Goal: Check status: Check status

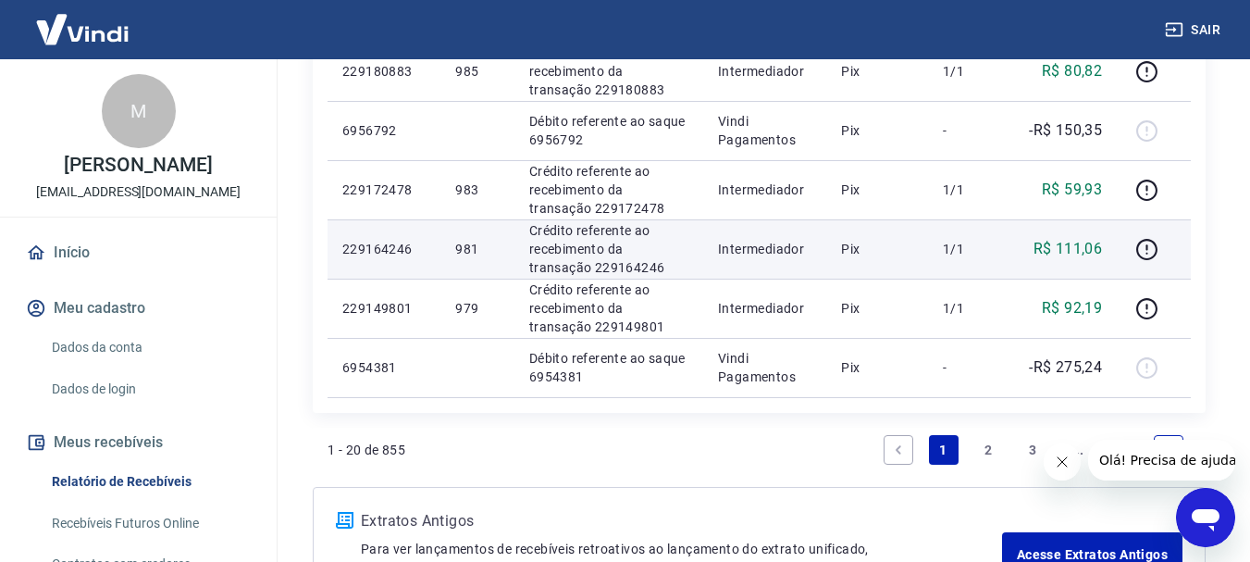
scroll to position [1296, 0]
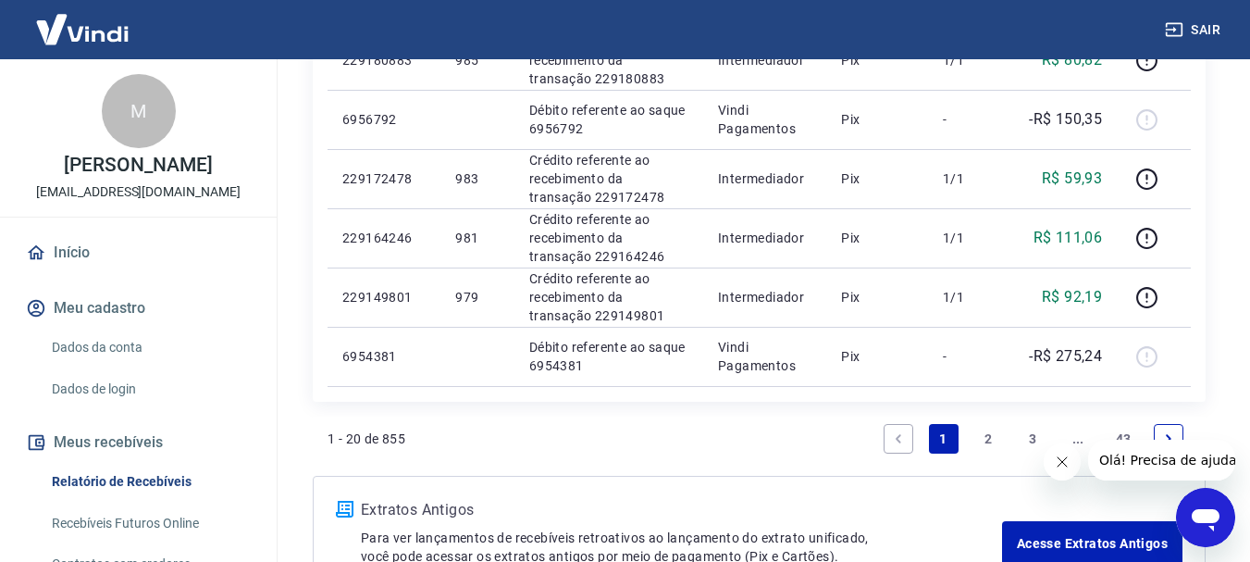
click at [987, 440] on link "2" at bounding box center [989, 439] width 30 height 30
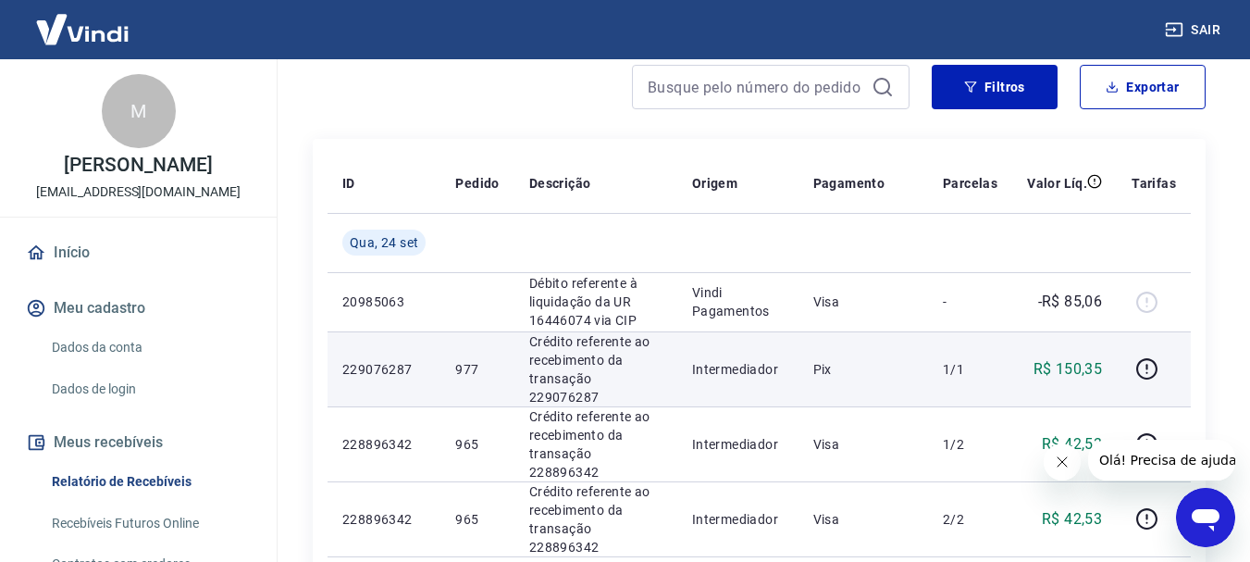
scroll to position [278, 0]
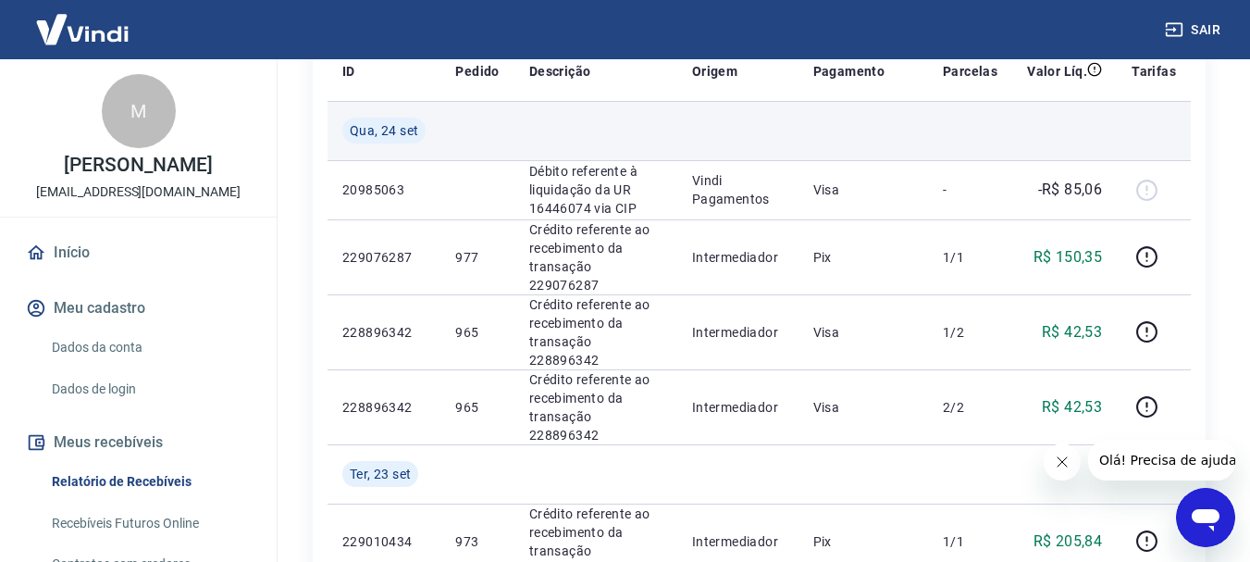
click at [925, 139] on td at bounding box center [864, 130] width 130 height 59
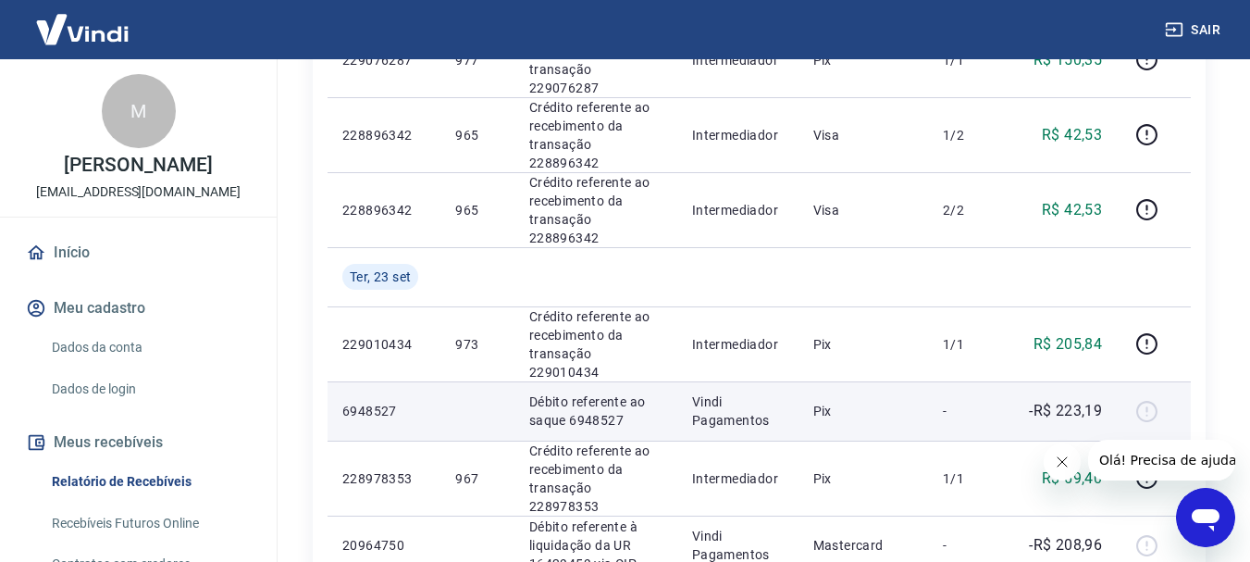
scroll to position [555, 0]
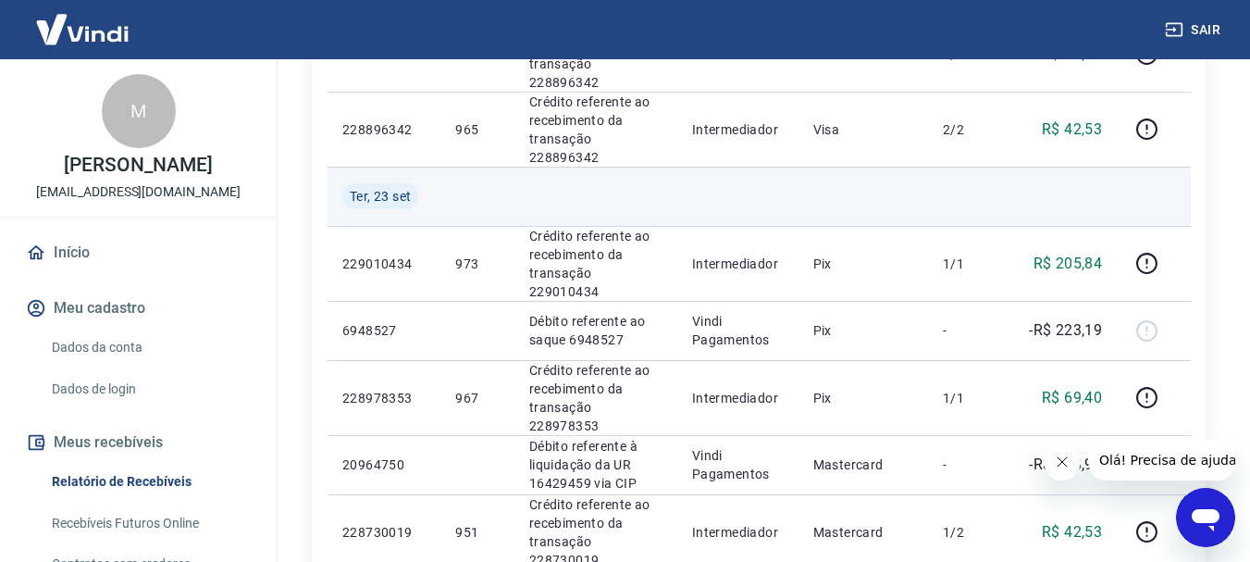
click at [899, 167] on td at bounding box center [864, 196] width 130 height 59
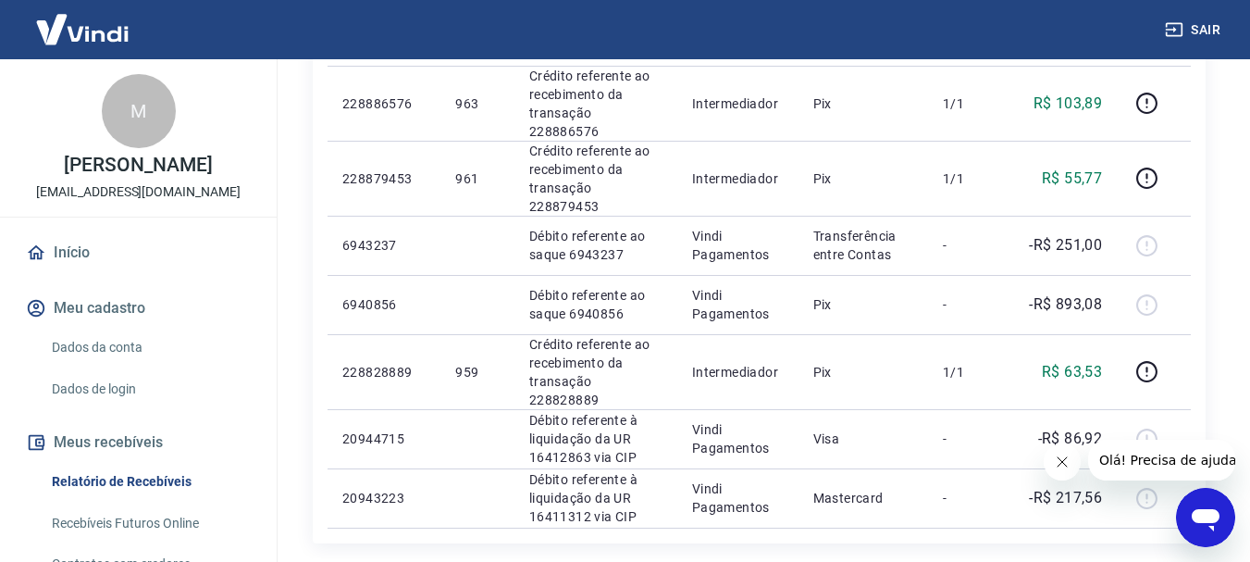
scroll to position [1483, 0]
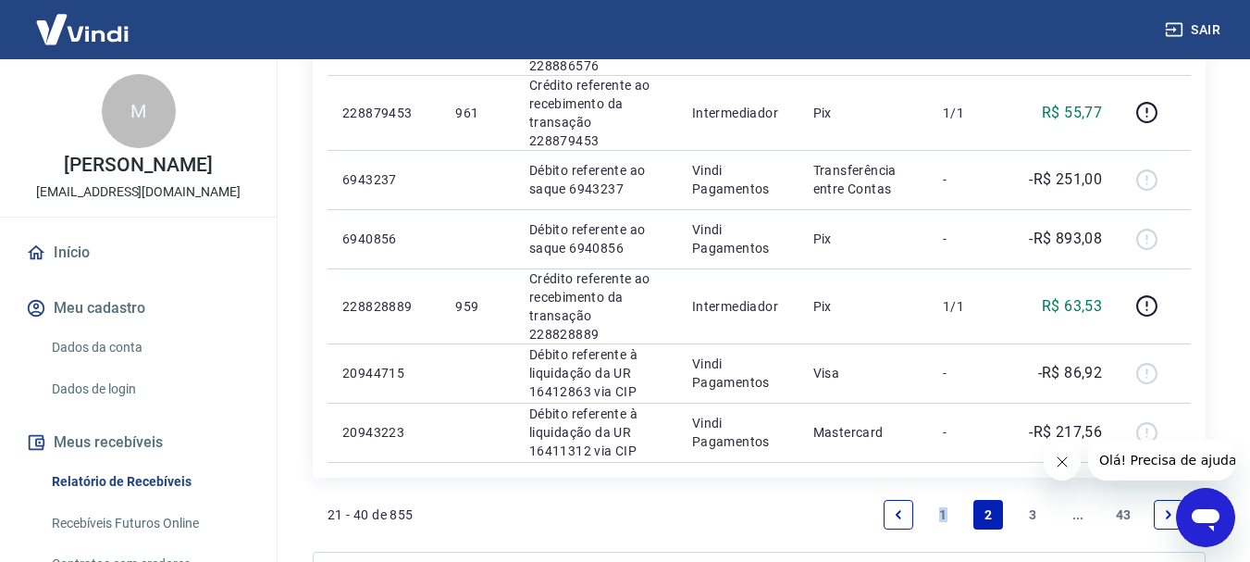
click at [945, 500] on link "1" at bounding box center [944, 515] width 30 height 30
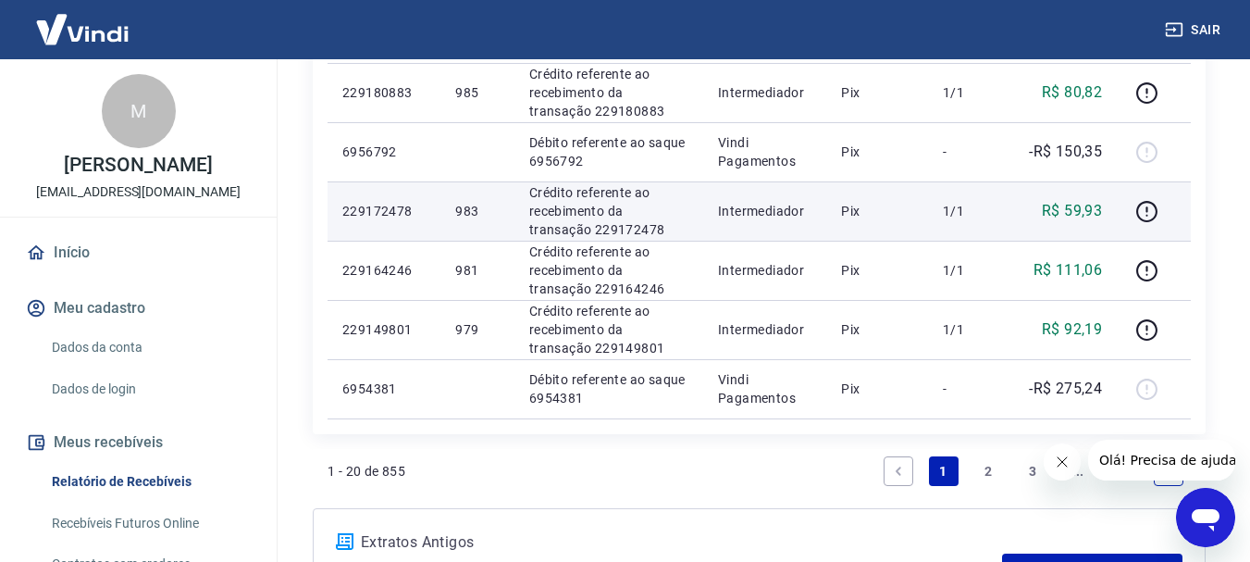
scroll to position [1296, 0]
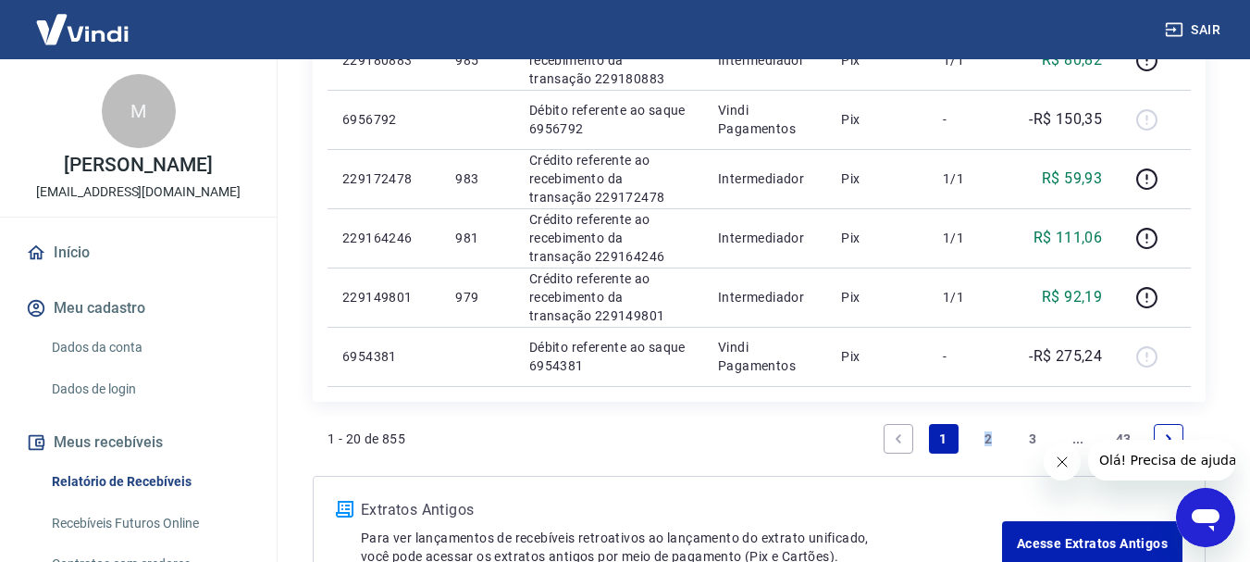
drag, startPoint x: 988, startPoint y: 437, endPoint x: 979, endPoint y: 439, distance: 9.4
click at [989, 437] on link "2" at bounding box center [989, 439] width 30 height 30
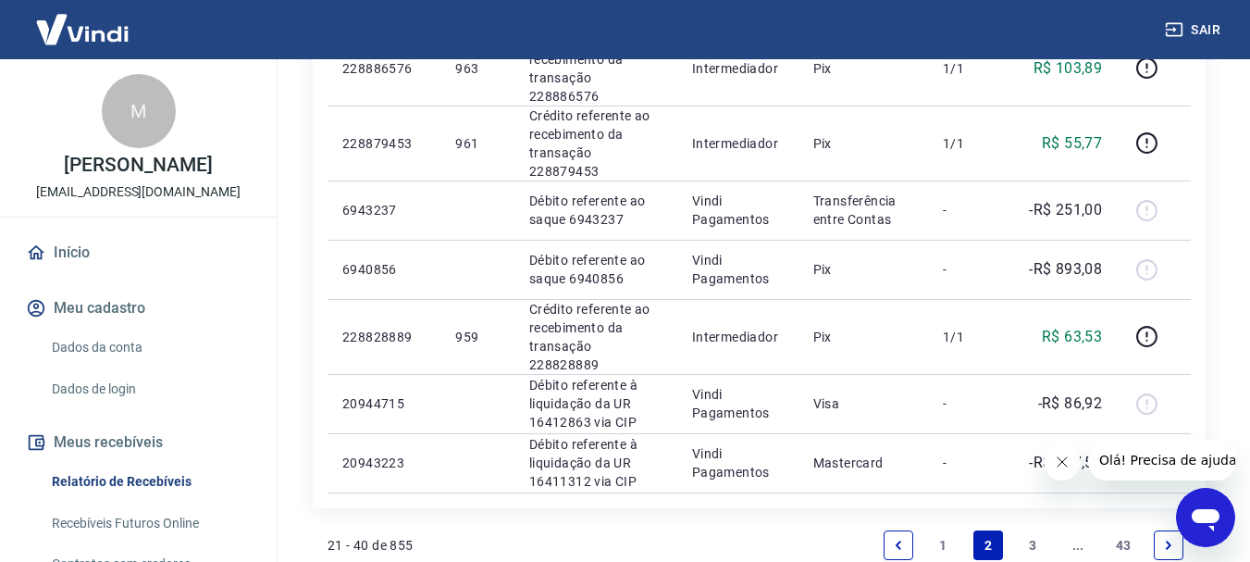
scroll to position [1483, 0]
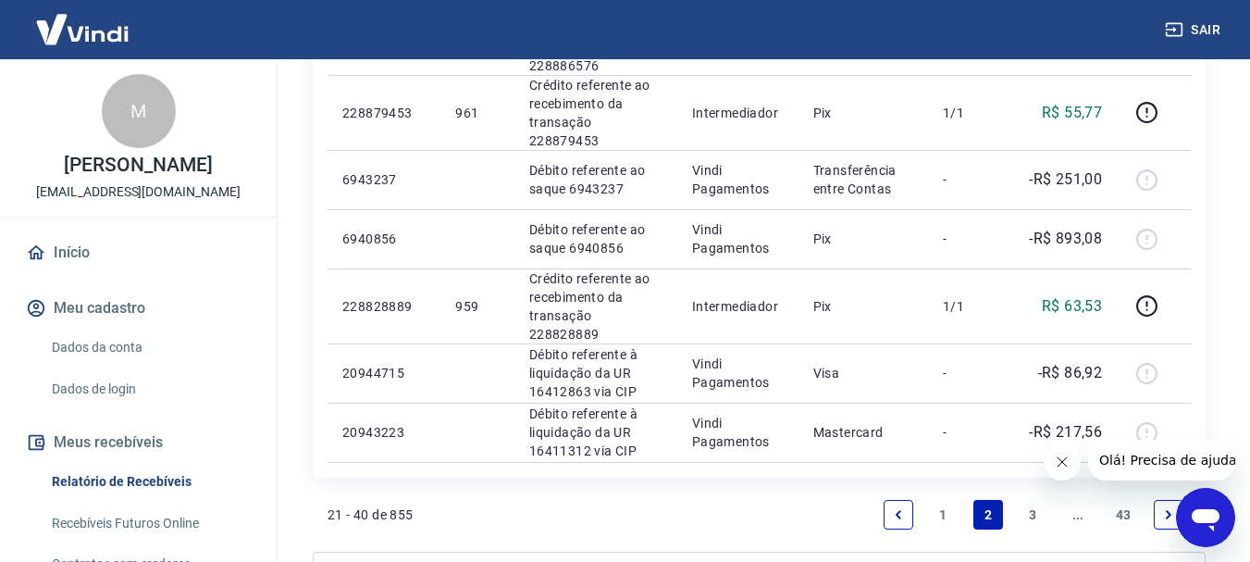
click at [940, 500] on link "1" at bounding box center [944, 515] width 30 height 30
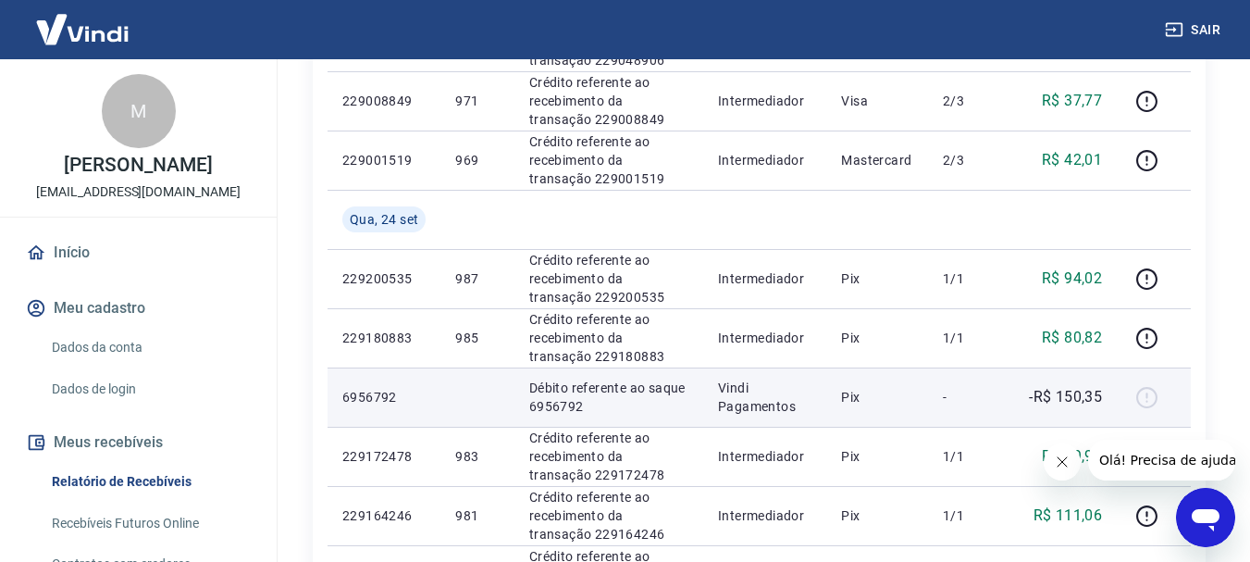
scroll to position [925, 0]
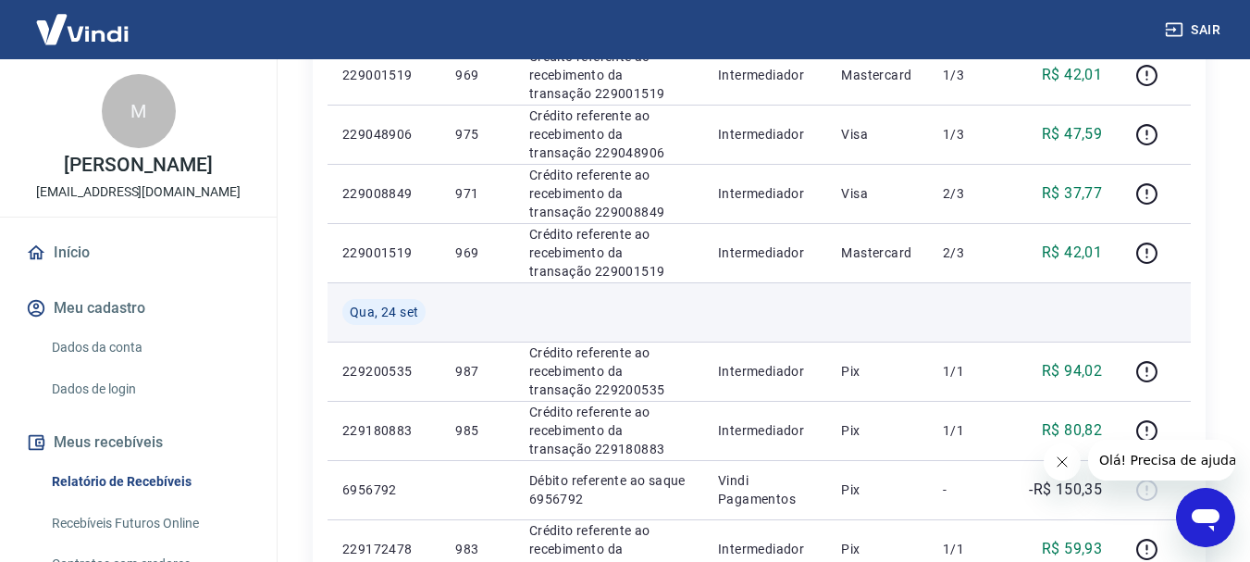
click at [1067, 313] on td at bounding box center [1064, 311] width 105 height 59
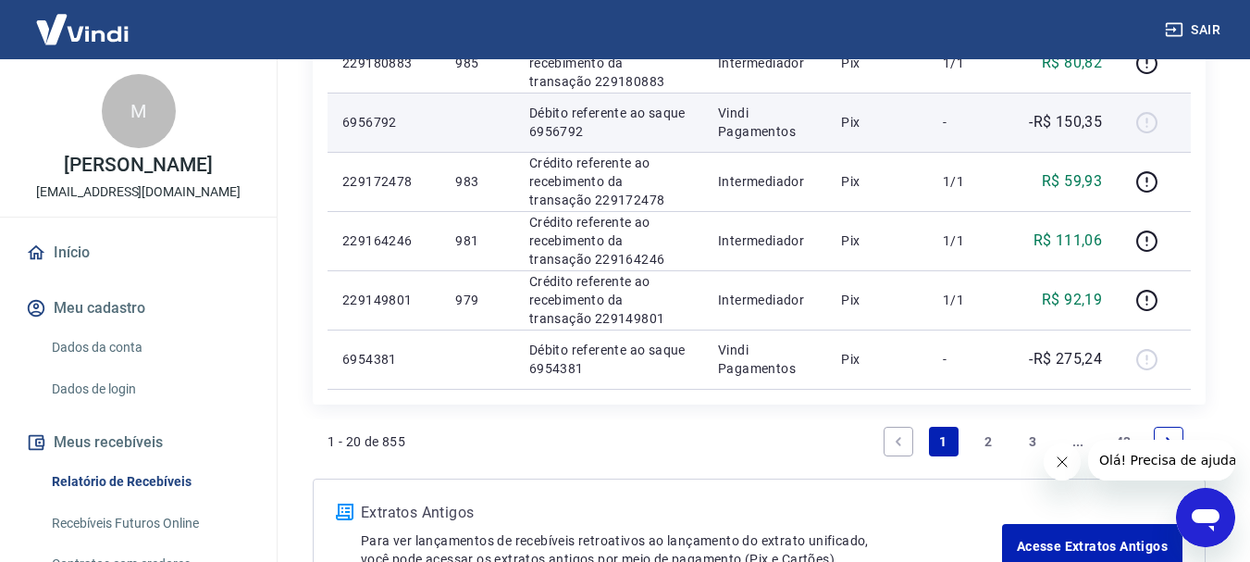
scroll to position [1296, 0]
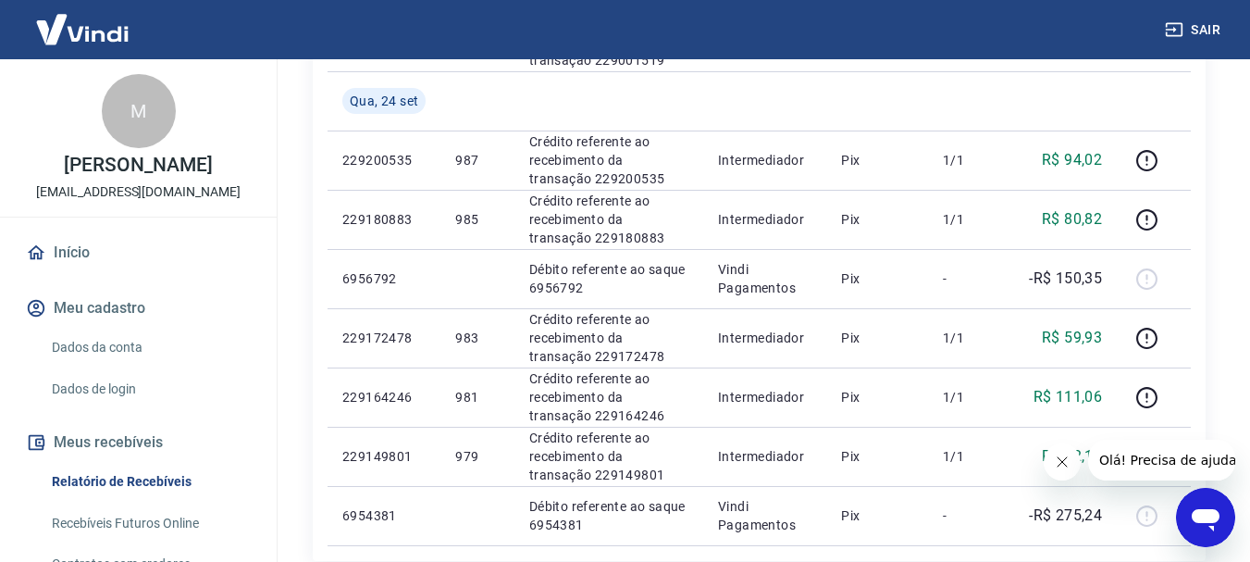
scroll to position [1110, 0]
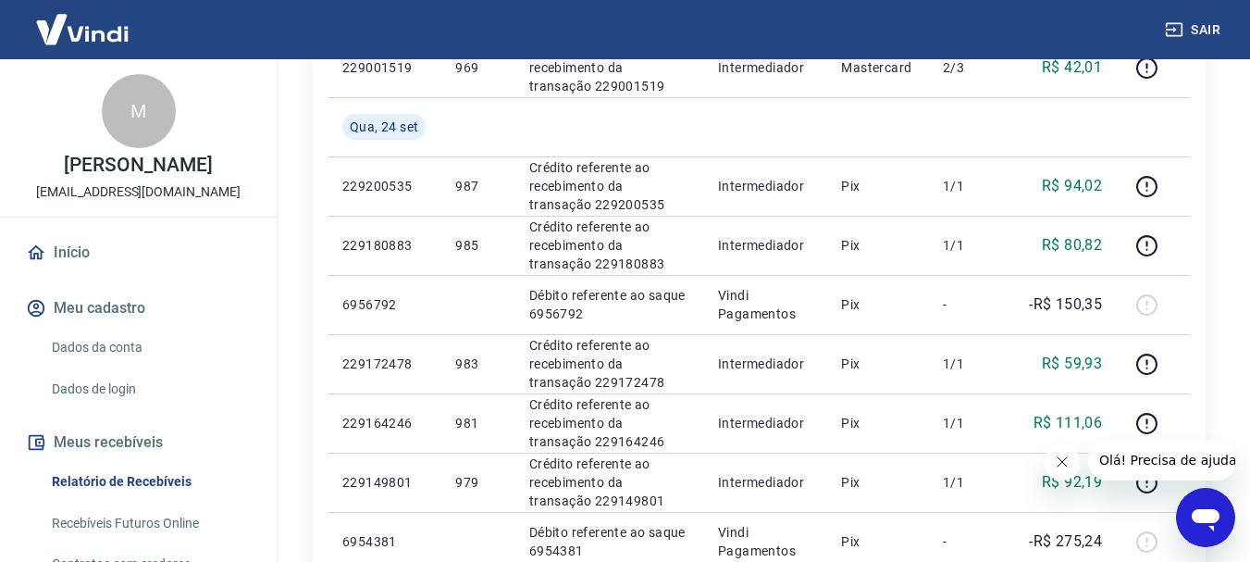
click at [1205, 37] on button "Sair" at bounding box center [1194, 30] width 67 height 34
